Goal: Transaction & Acquisition: Obtain resource

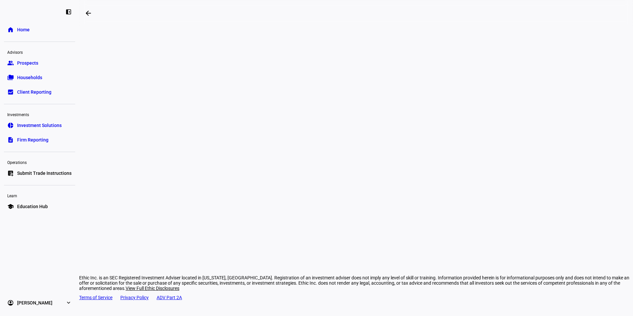
click at [35, 89] on span "Client Reporting" at bounding box center [34, 92] width 34 height 7
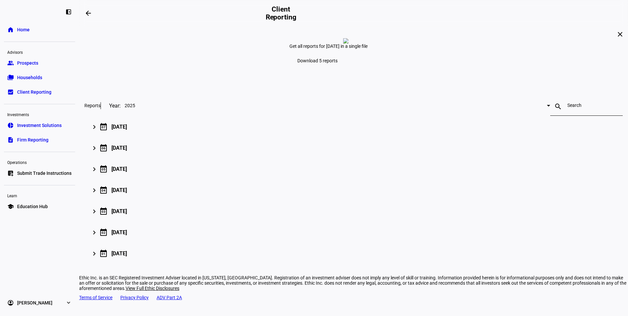
click at [37, 83] on link "folder_copy Households" at bounding box center [39, 77] width 71 height 13
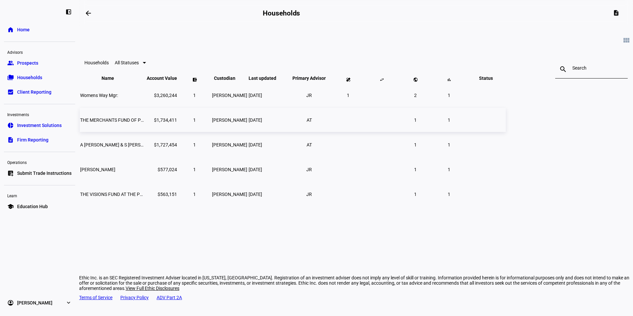
click at [159, 123] on span "THE MERCHANTS FUND OF PHILADEL" at bounding box center [119, 119] width 79 height 5
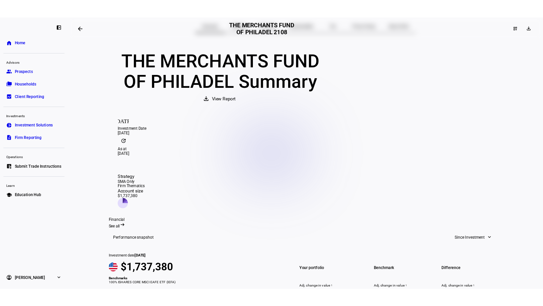
scroll to position [24, 0]
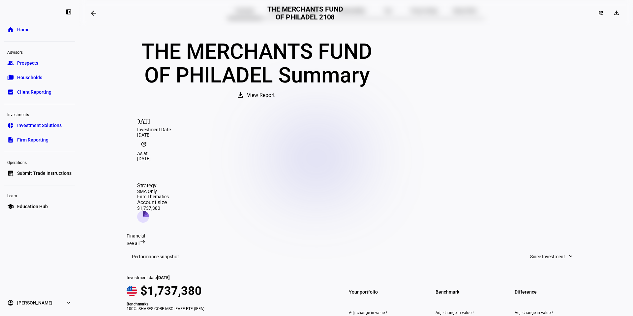
click at [275, 103] on span "View Report" at bounding box center [261, 95] width 28 height 16
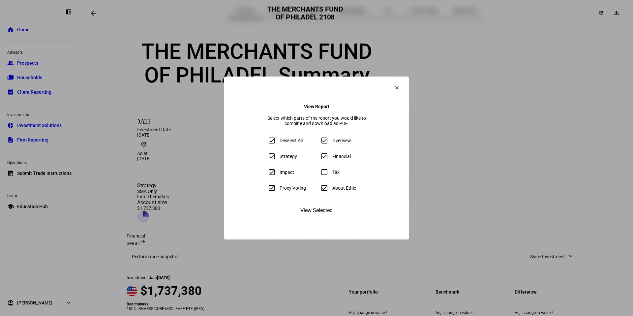
click at [323, 194] on input "About Ethic" at bounding box center [324, 187] width 13 height 13
checkbox input "false"
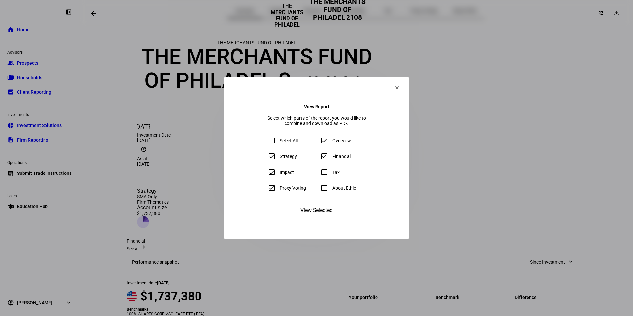
click at [315, 218] on span "View Selected" at bounding box center [316, 210] width 32 height 16
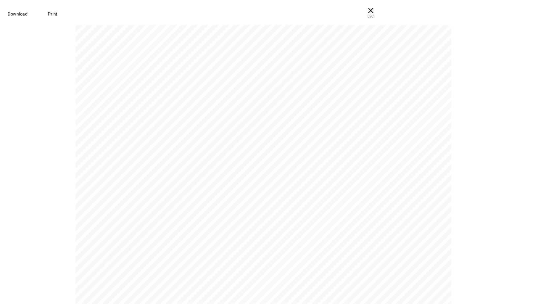
scroll to position [143, 0]
